Goal: Task Accomplishment & Management: Manage account settings

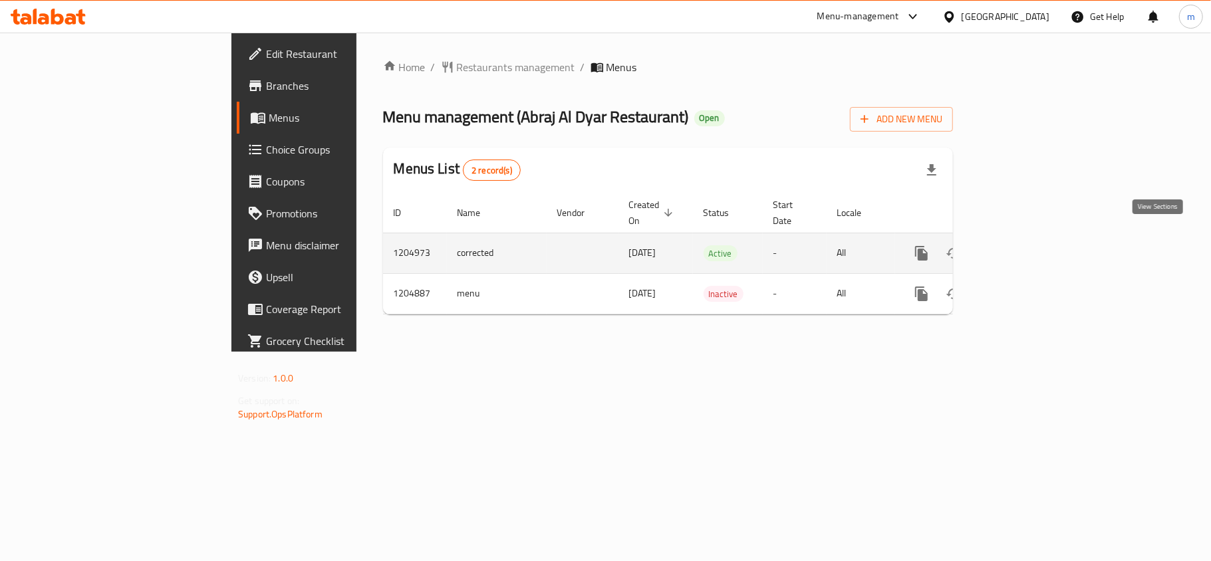
click at [1034, 239] on link "enhanced table" at bounding box center [1018, 253] width 32 height 32
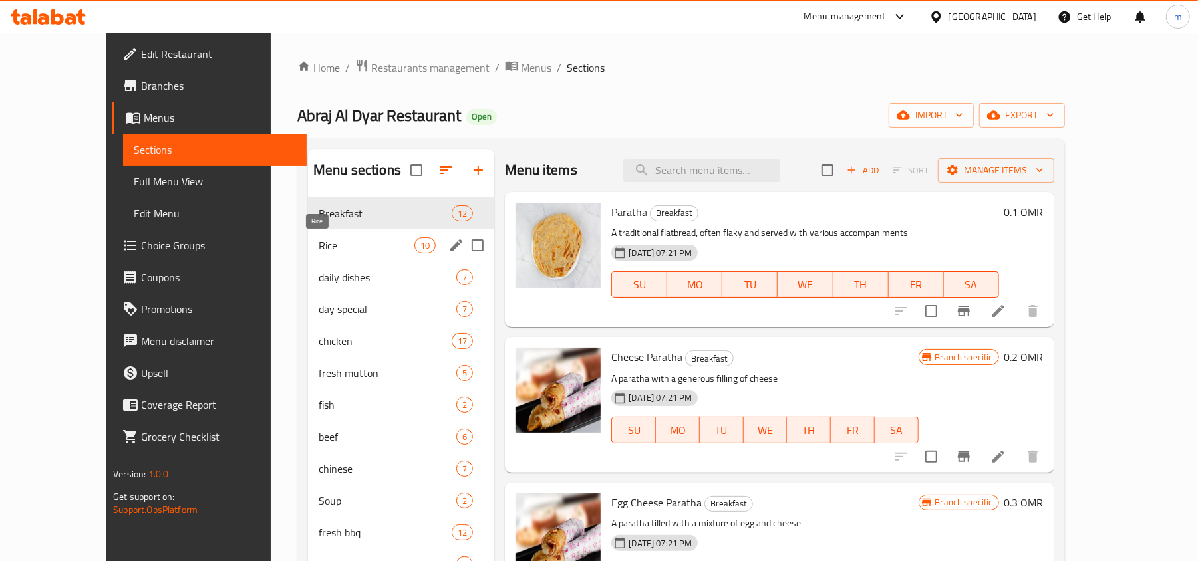
click at [319, 246] on span "Rice" at bounding box center [367, 245] width 96 height 16
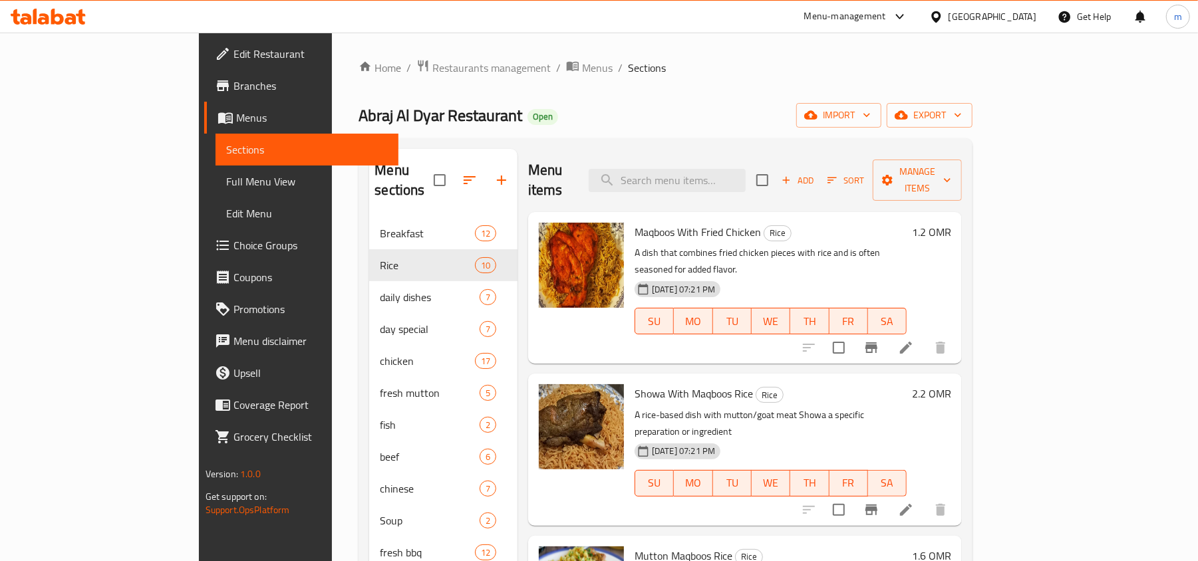
click at [233, 243] on span "Choice Groups" at bounding box center [310, 245] width 155 height 16
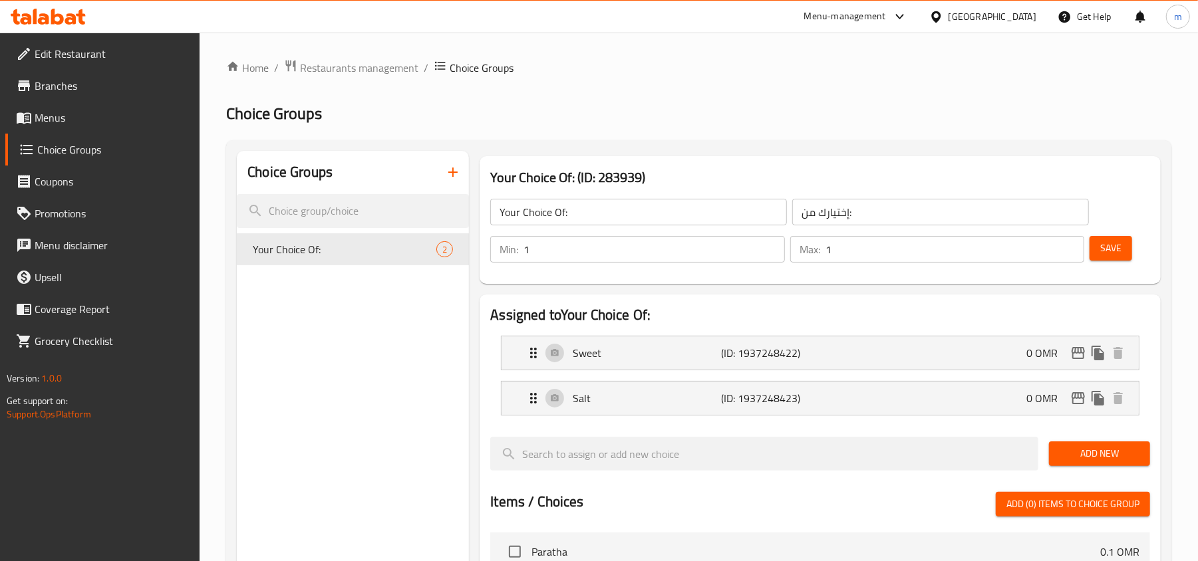
click at [45, 122] on span "Menus" at bounding box center [112, 118] width 155 height 16
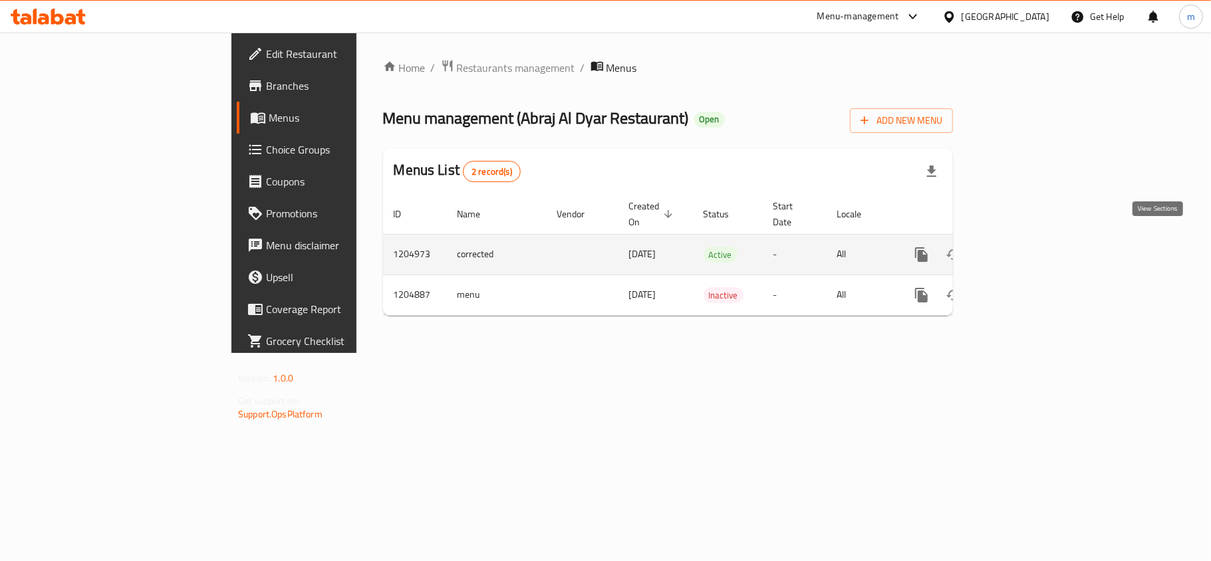
click at [1026, 247] on icon "enhanced table" at bounding box center [1018, 255] width 16 height 16
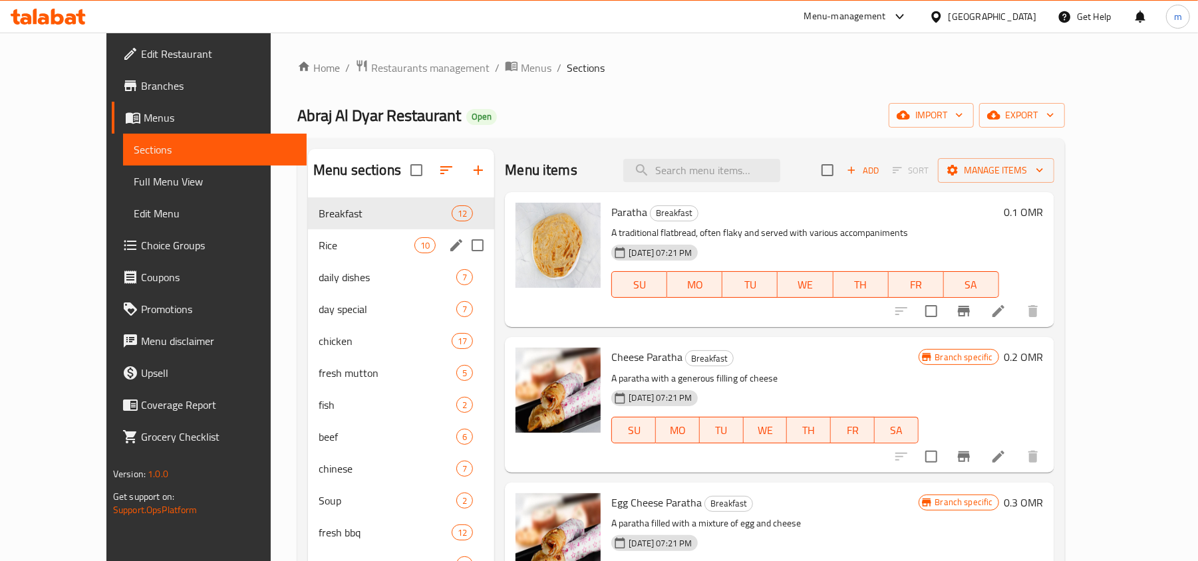
click at [308, 256] on div "Rice 10" at bounding box center [401, 245] width 186 height 32
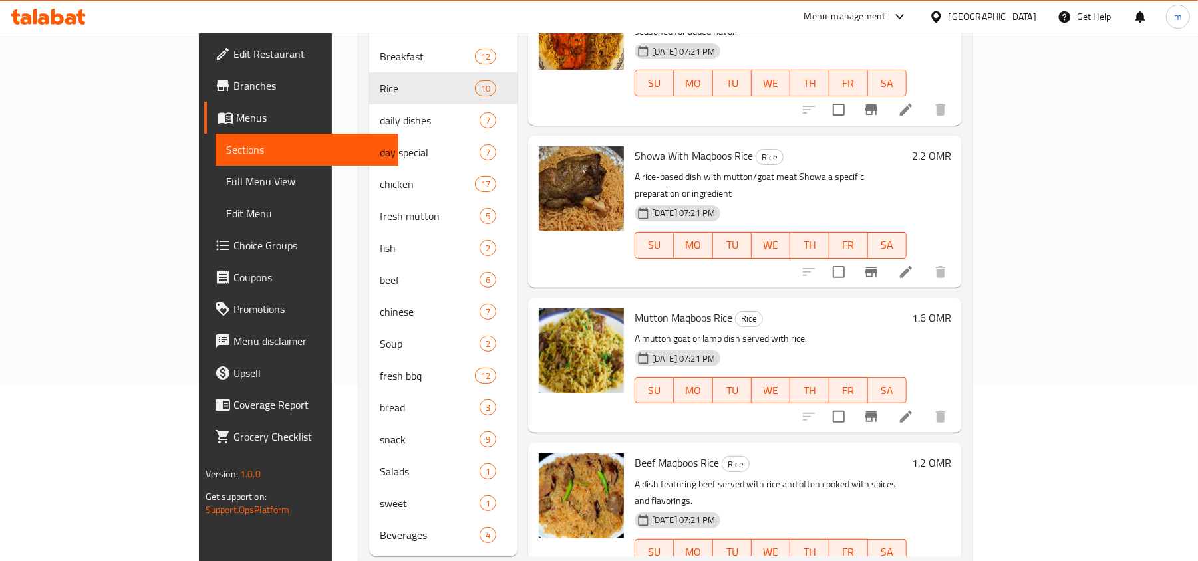
scroll to position [35, 0]
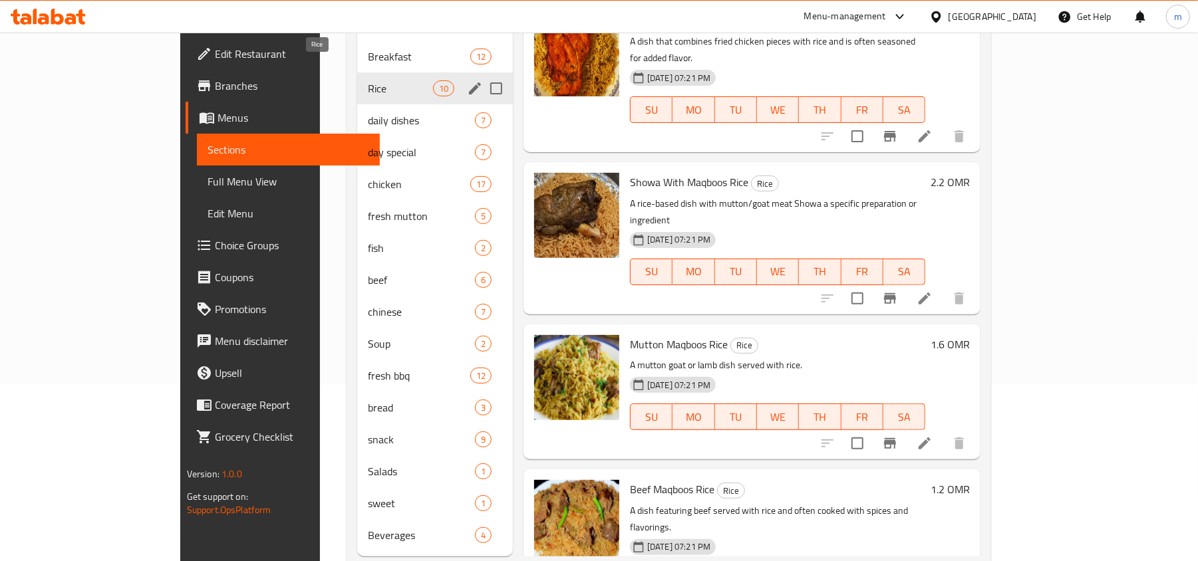
click at [368, 80] on span "Rice" at bounding box center [400, 88] width 65 height 16
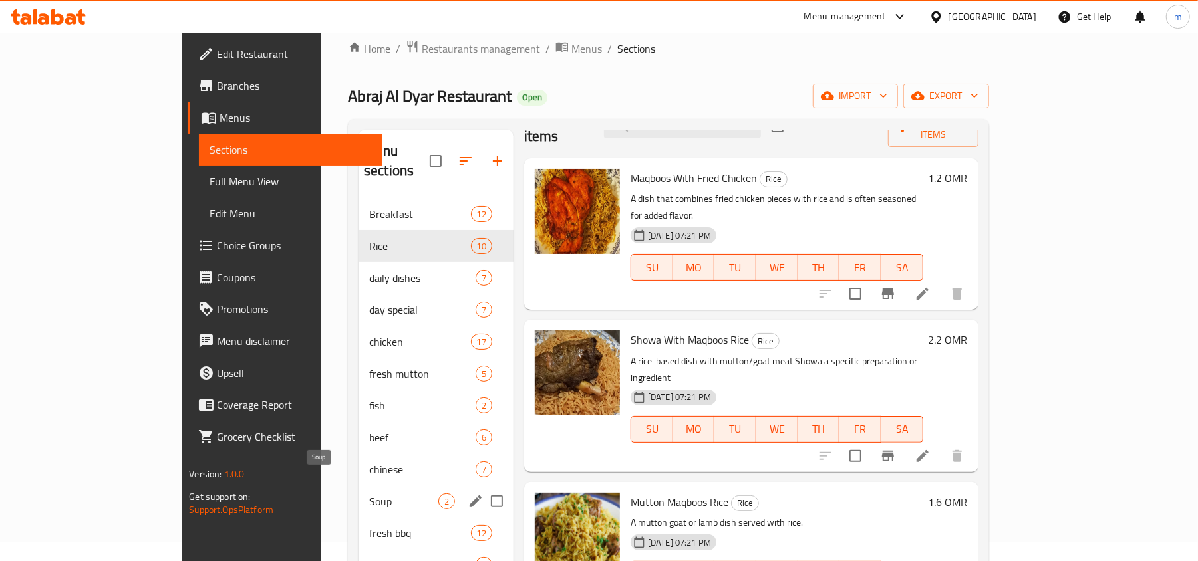
scroll to position [13, 0]
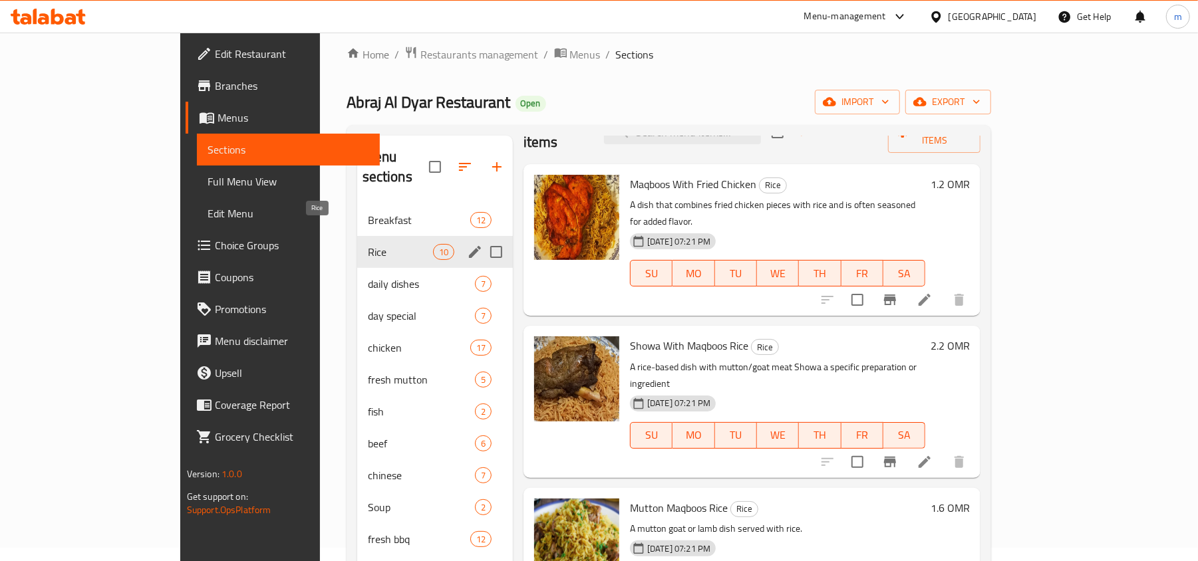
click at [368, 244] on span "Rice" at bounding box center [400, 252] width 65 height 16
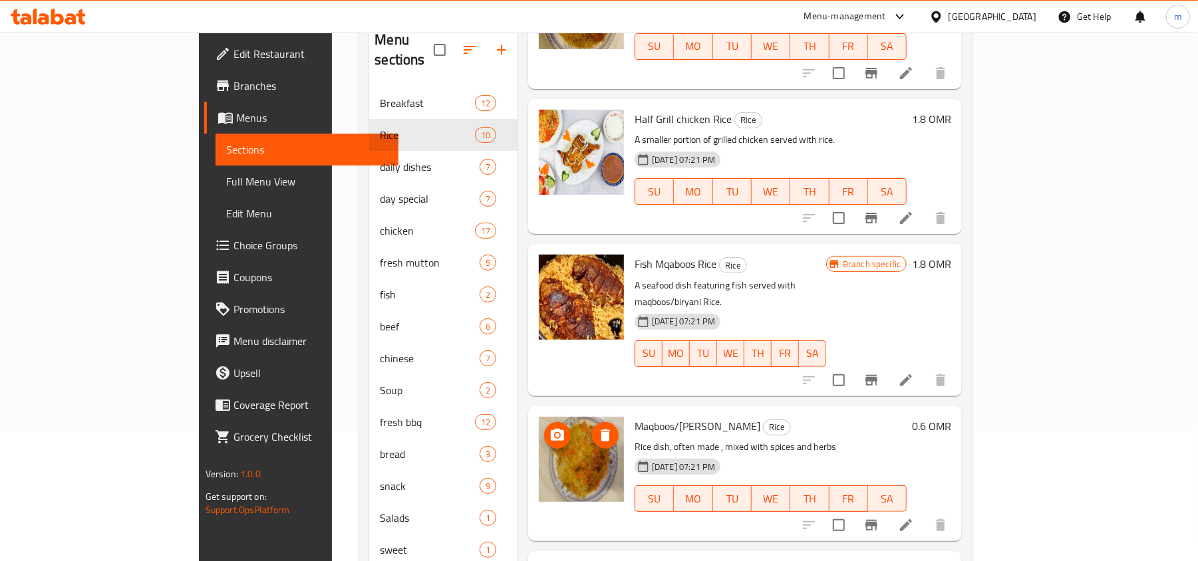
scroll to position [190, 0]
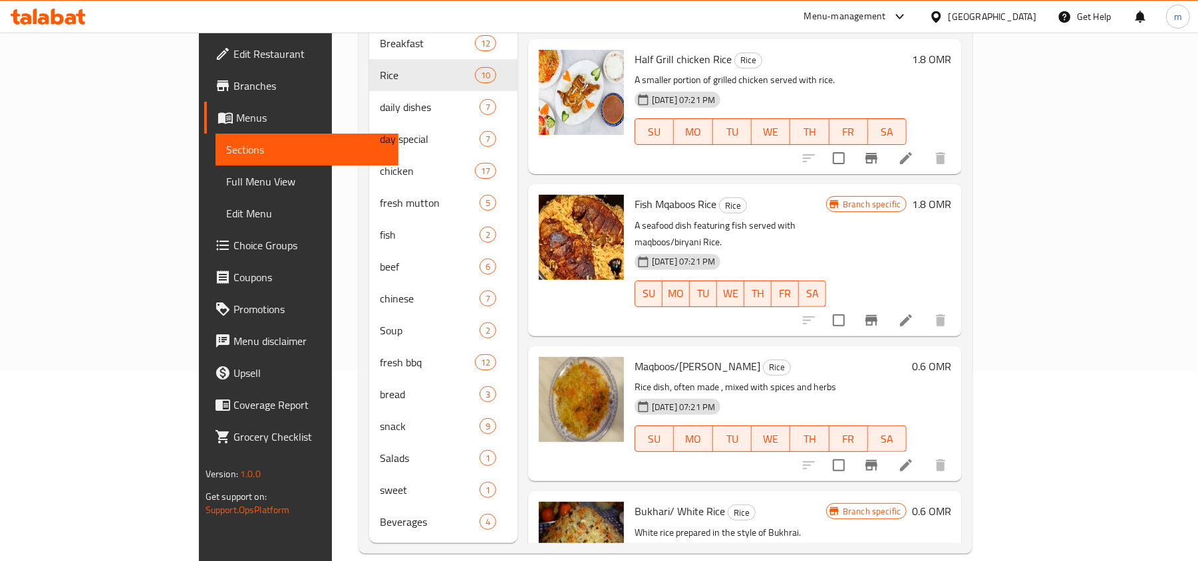
click at [233, 84] on span "Branches" at bounding box center [310, 86] width 155 height 16
